Goal: Find specific page/section: Find specific page/section

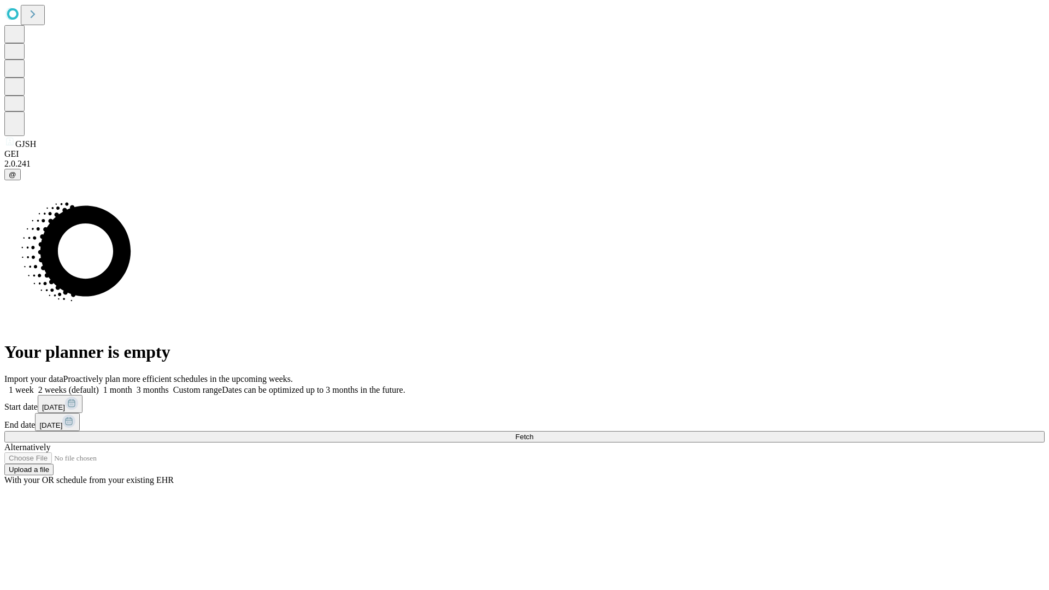
click at [533, 433] on span "Fetch" at bounding box center [524, 437] width 18 height 8
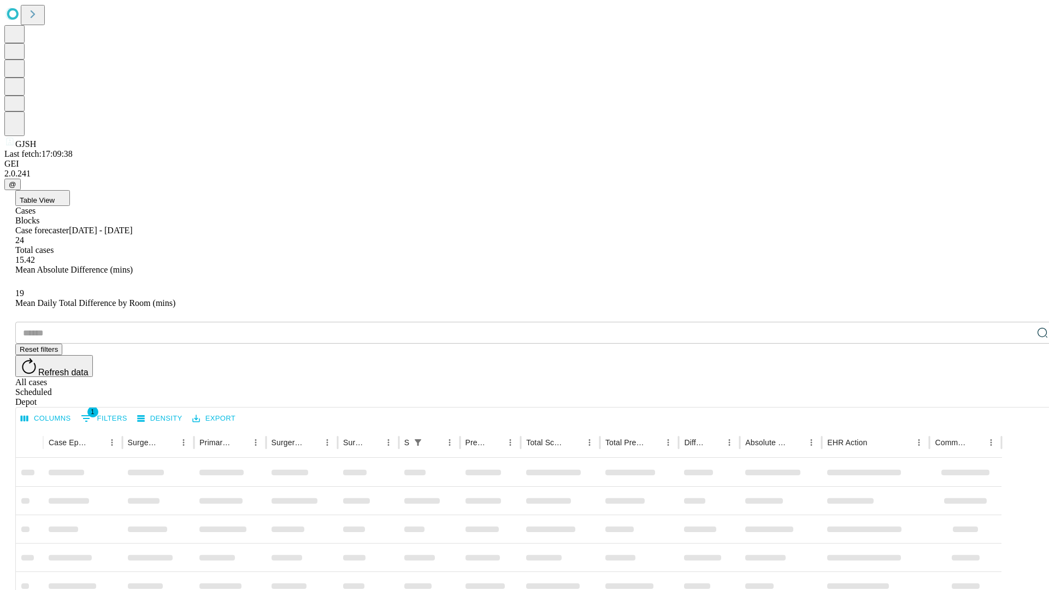
click at [1020, 397] on div "Depot" at bounding box center [535, 402] width 1040 height 10
